Goal: Task Accomplishment & Management: Manage account settings

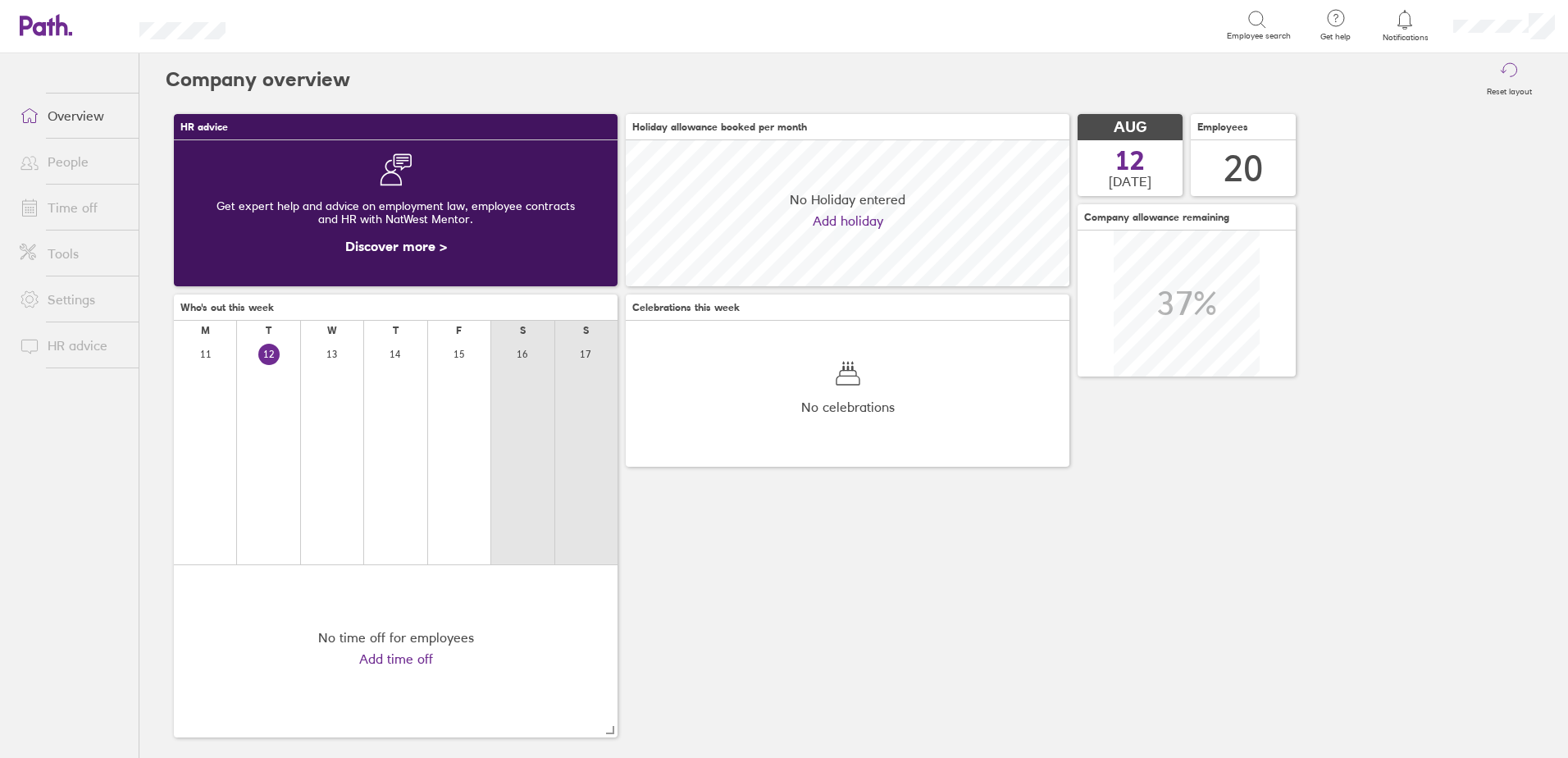
scroll to position [146, 444]
click at [71, 201] on link "Time off" at bounding box center [73, 207] width 132 height 33
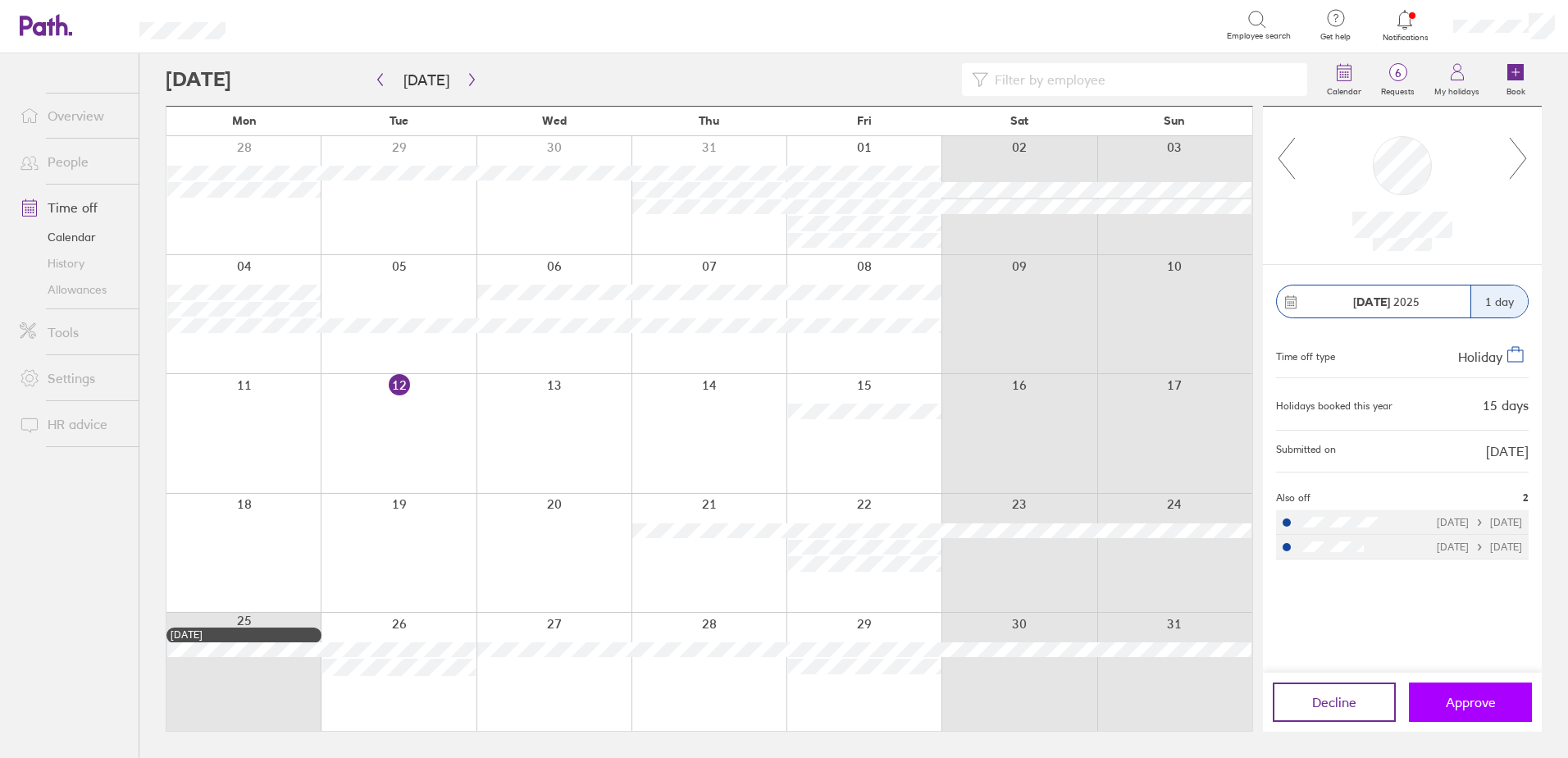
click at [1473, 708] on span "Approve" at bounding box center [1471, 701] width 50 height 14
click at [473, 79] on button "button" at bounding box center [471, 80] width 20 height 27
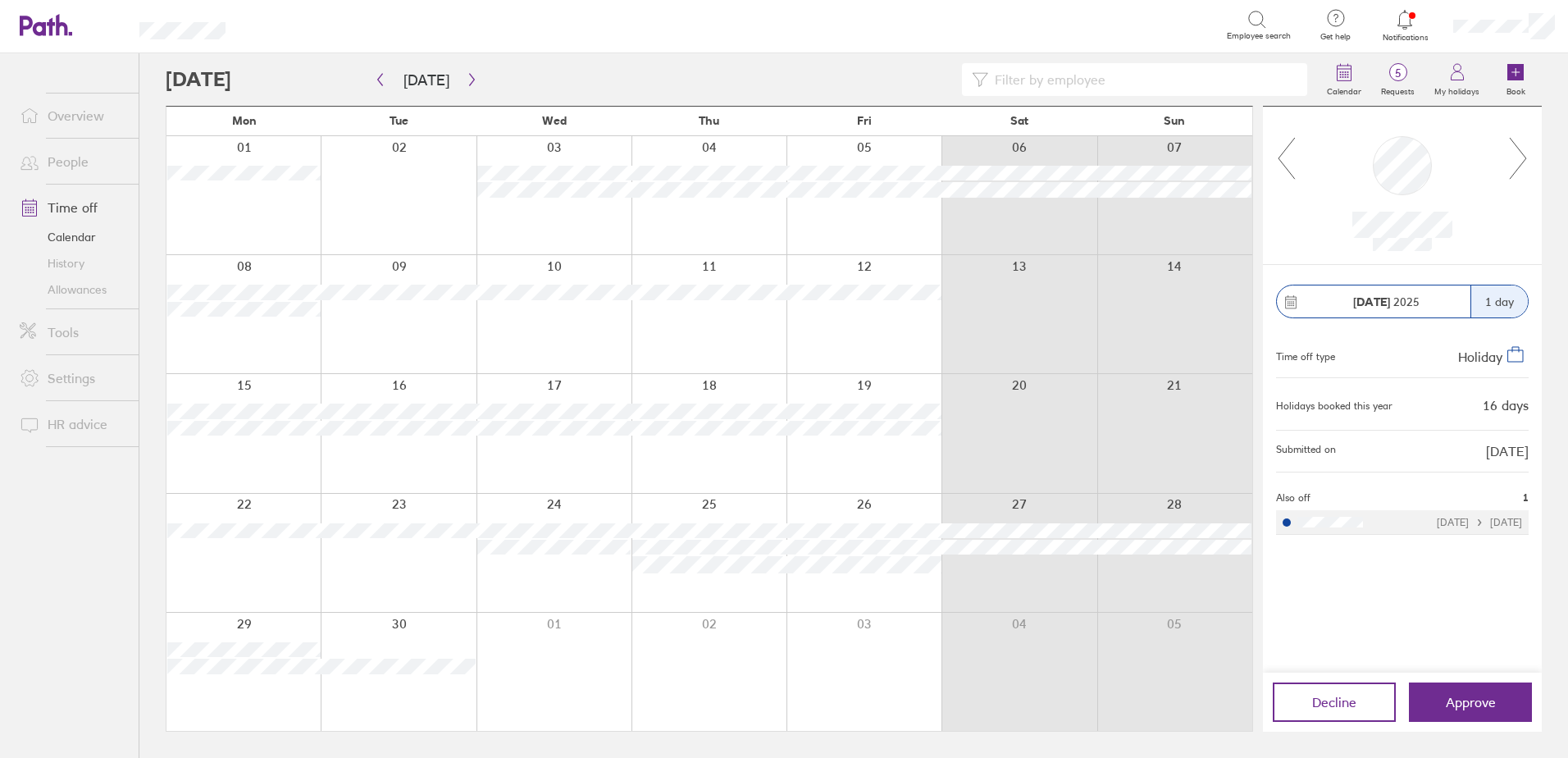
click at [65, 286] on link "Allowances" at bounding box center [73, 289] width 132 height 26
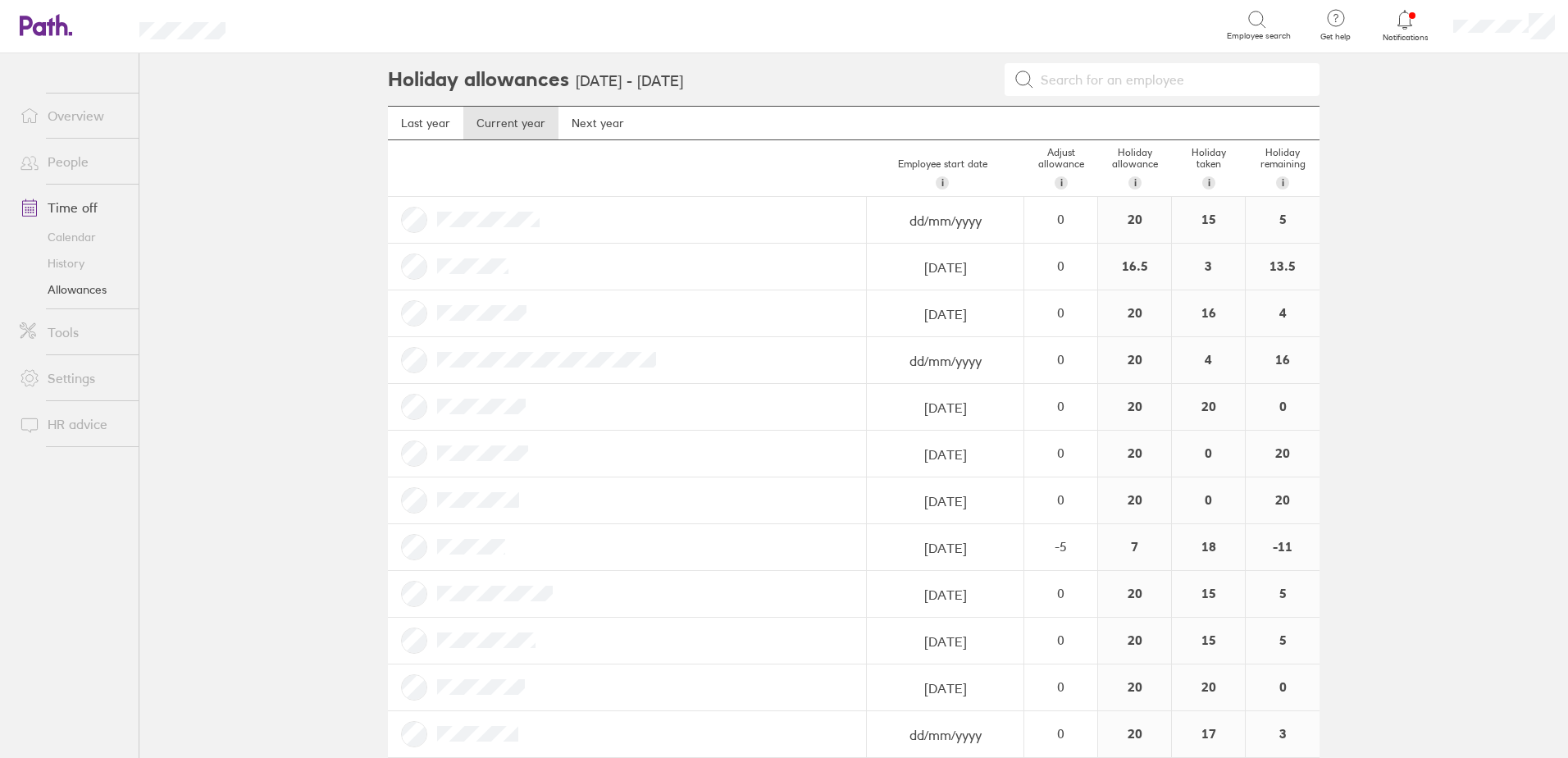
click at [75, 205] on link "Time off" at bounding box center [73, 207] width 132 height 33
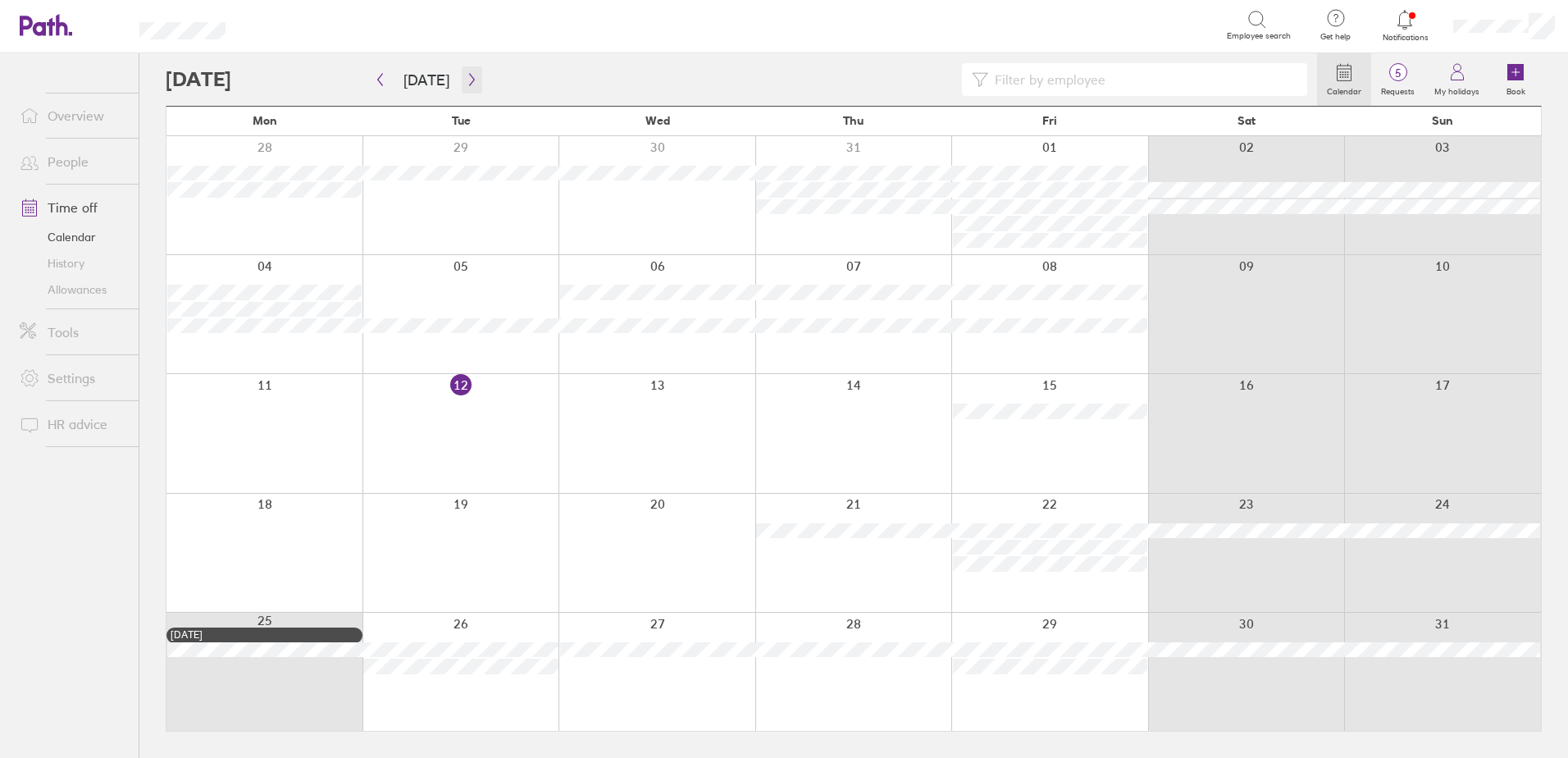
click at [468, 80] on icon "button" at bounding box center [472, 80] width 12 height 13
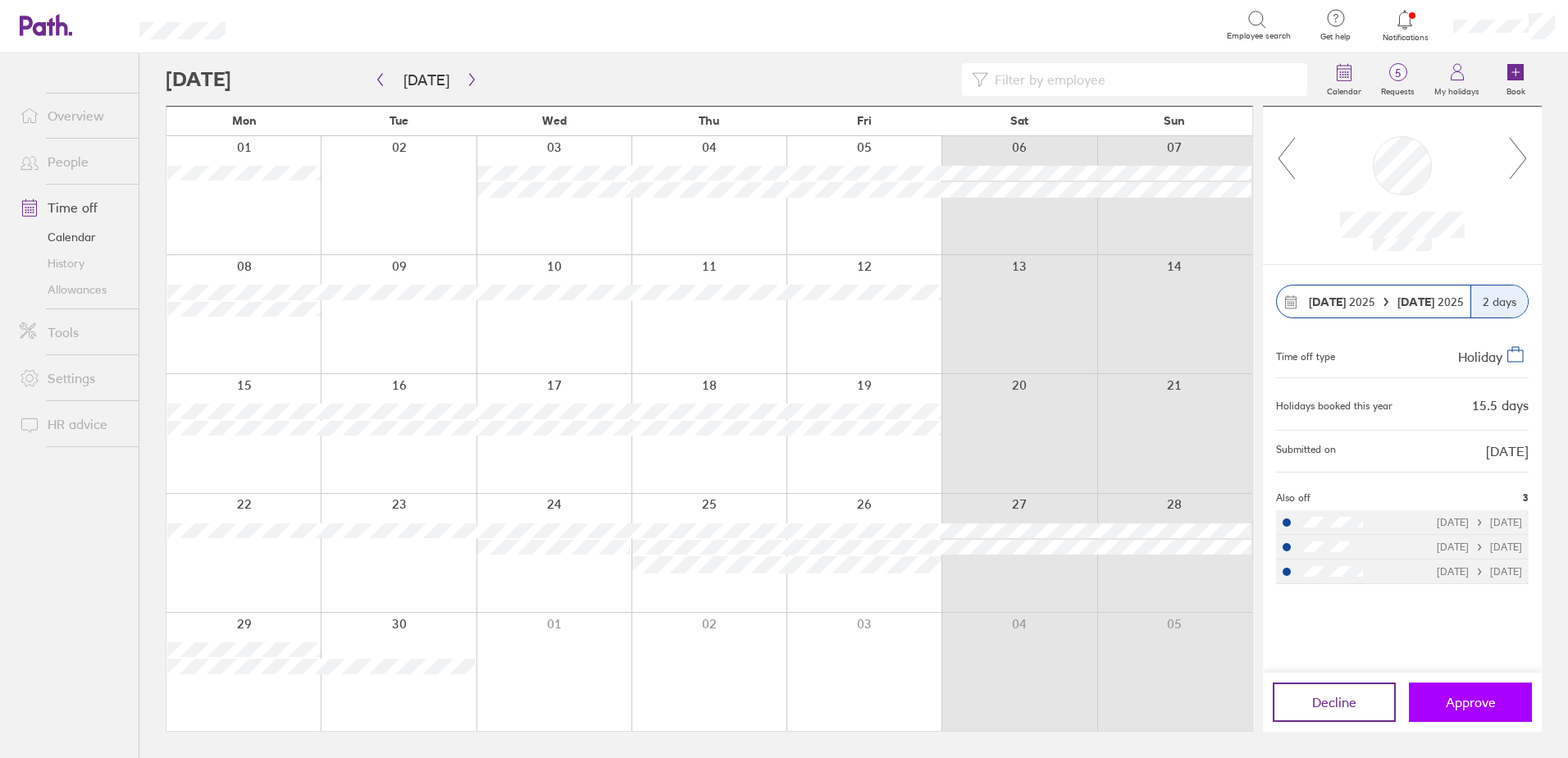
click at [1459, 699] on span "Approve" at bounding box center [1471, 701] width 50 height 14
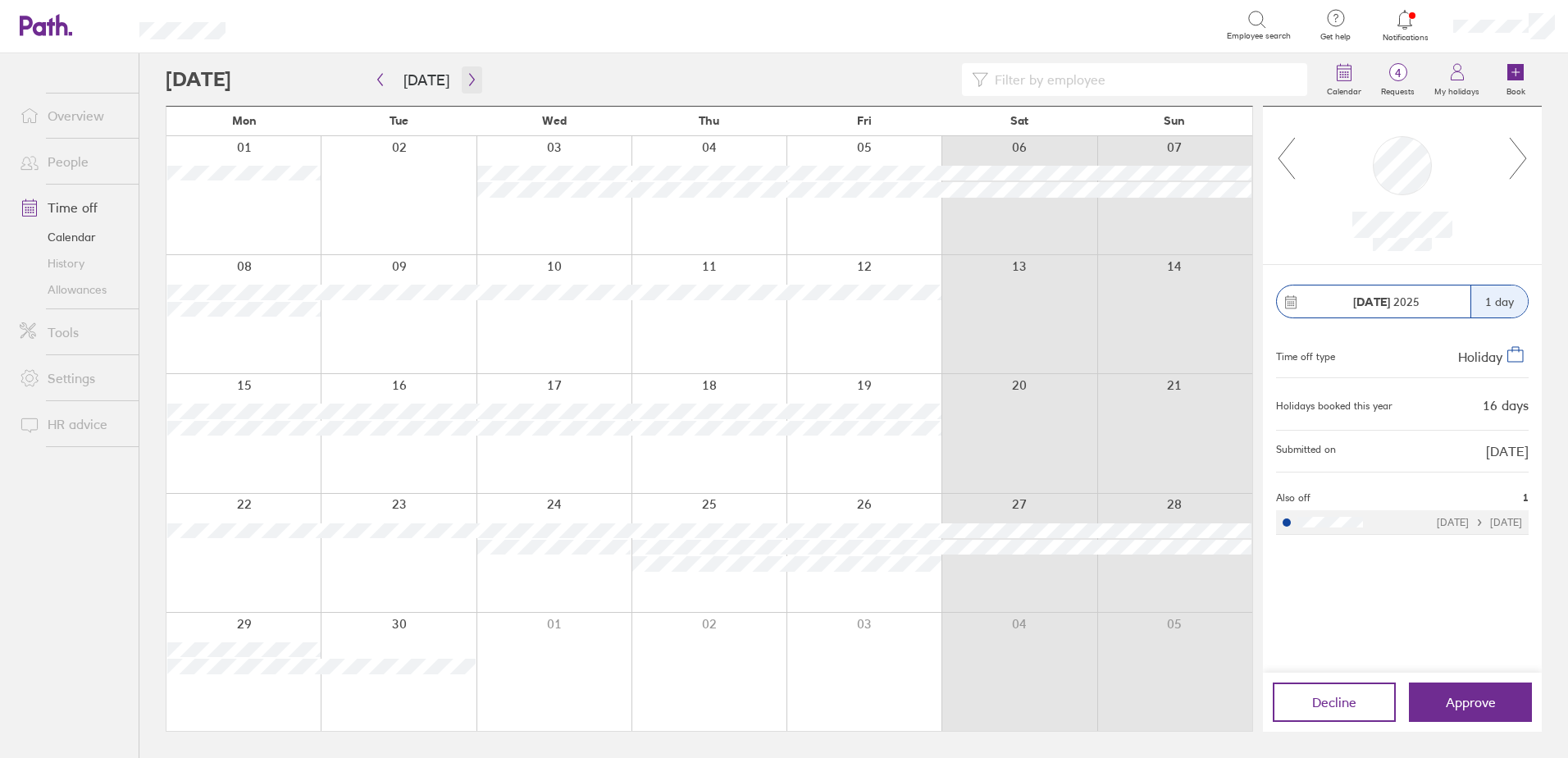
click at [469, 83] on icon "button" at bounding box center [471, 80] width 5 height 12
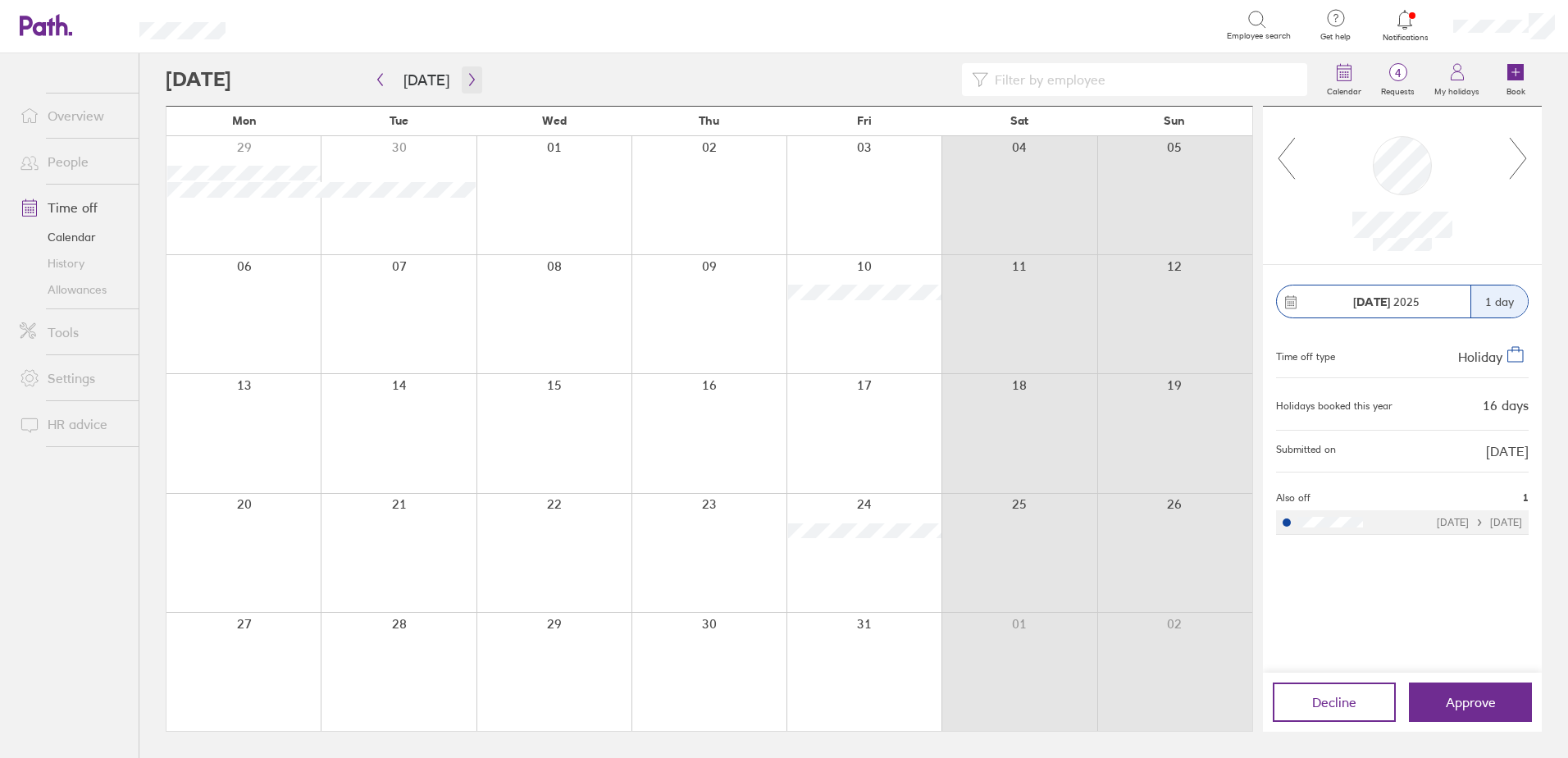
click at [476, 86] on button "button" at bounding box center [471, 80] width 20 height 27
click at [380, 86] on button "button" at bounding box center [380, 80] width 20 height 27
